Goal: Find specific page/section: Find specific page/section

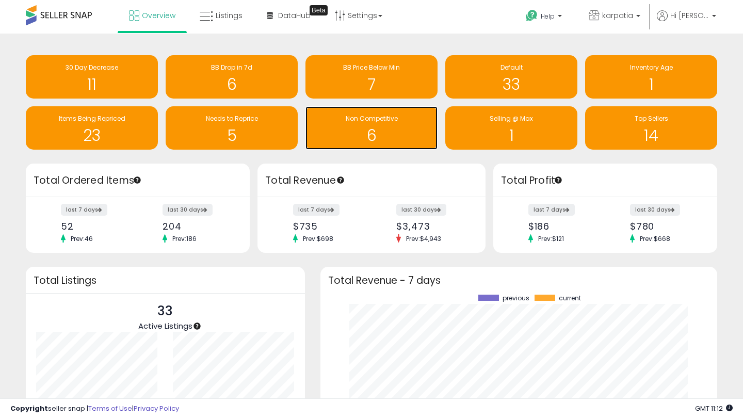
click at [397, 129] on h1 "6" at bounding box center [372, 135] width 122 height 17
